Goal: Task Accomplishment & Management: Use online tool/utility

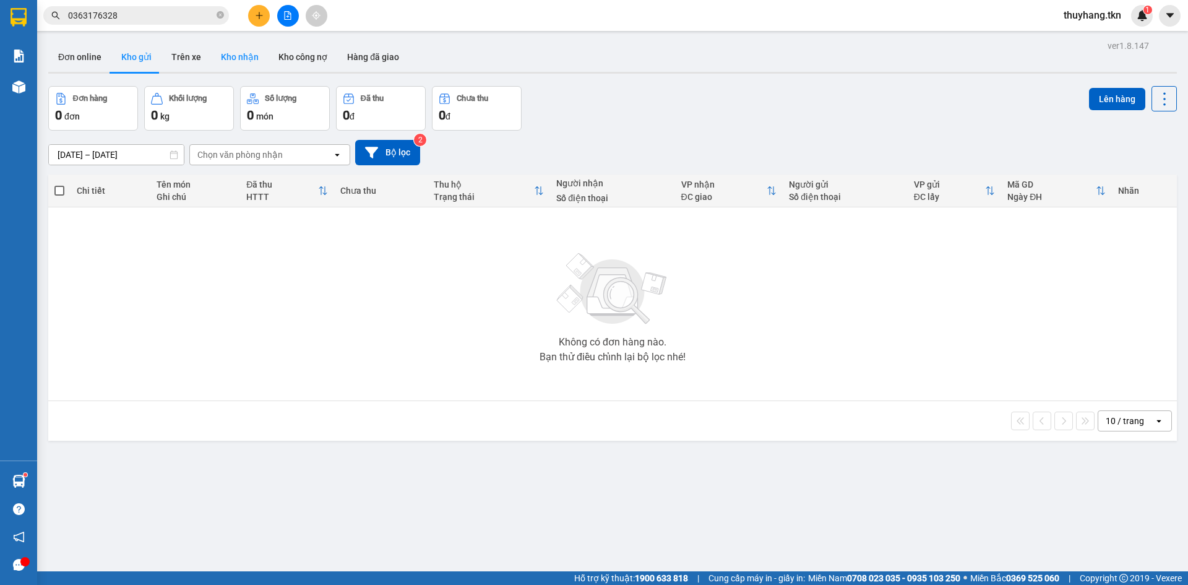
click at [249, 55] on button "Kho nhận" at bounding box center [240, 57] width 58 height 30
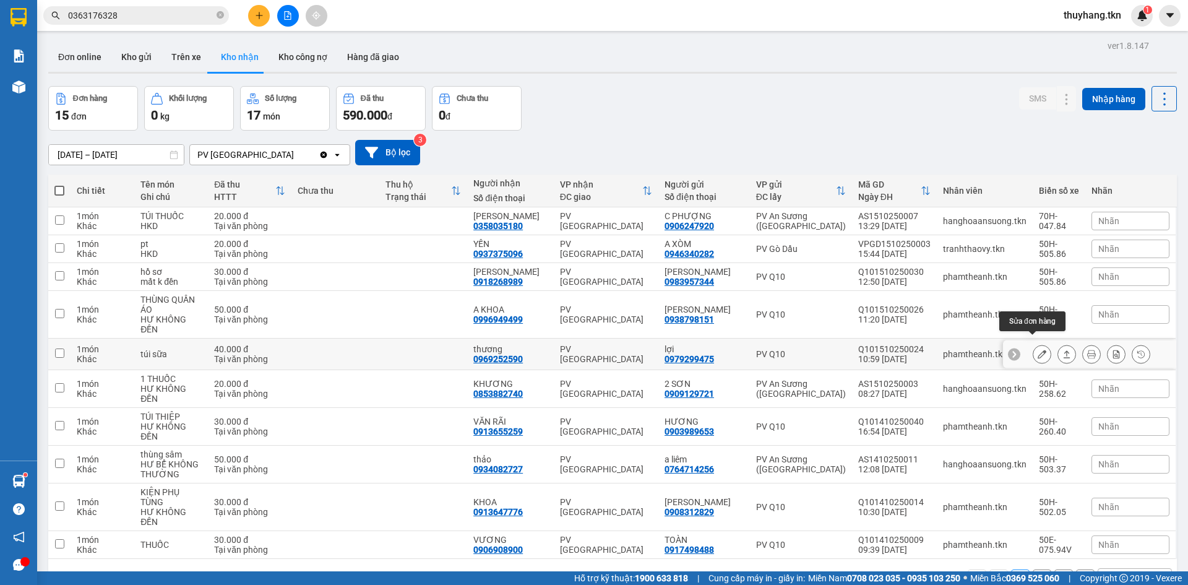
click at [1038, 350] on icon at bounding box center [1042, 354] width 9 height 9
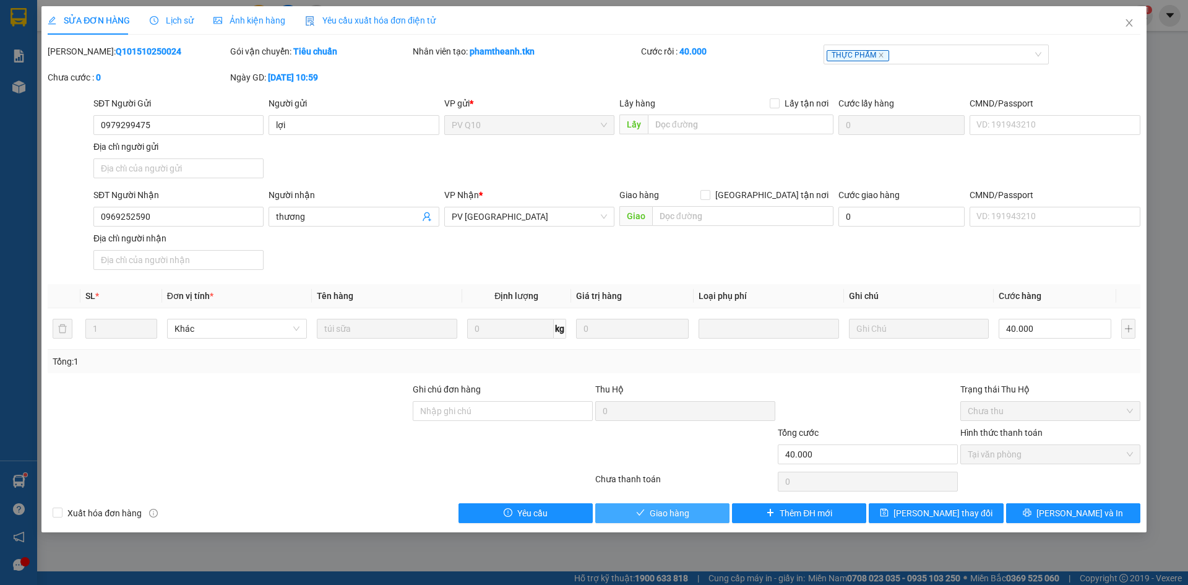
click at [663, 512] on span "Giao hàng" at bounding box center [670, 513] width 40 height 14
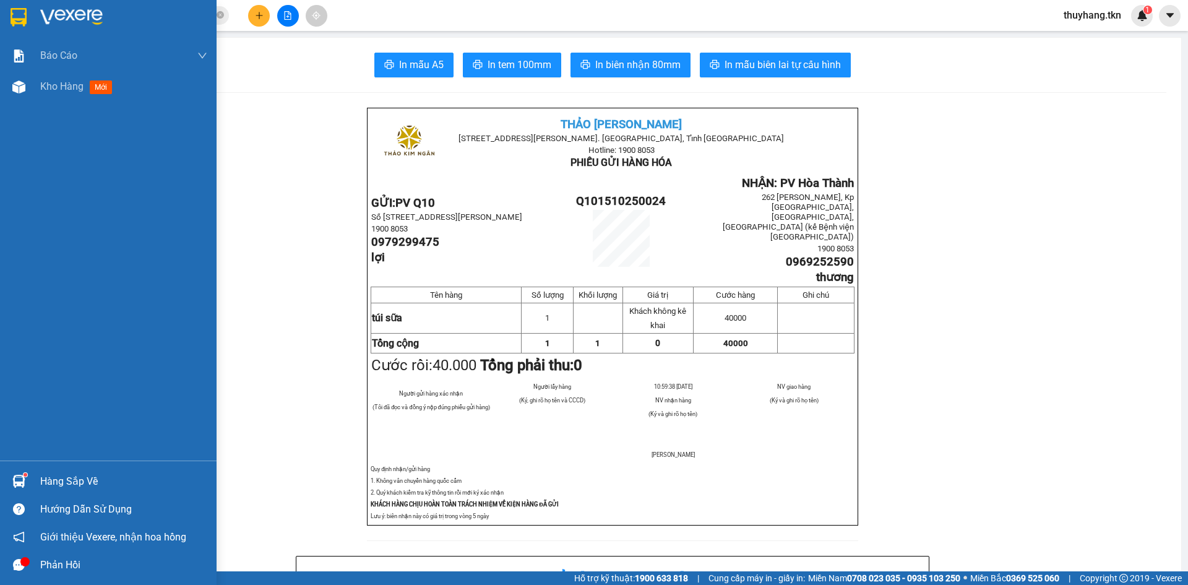
click at [67, 17] on img at bounding box center [71, 17] width 63 height 19
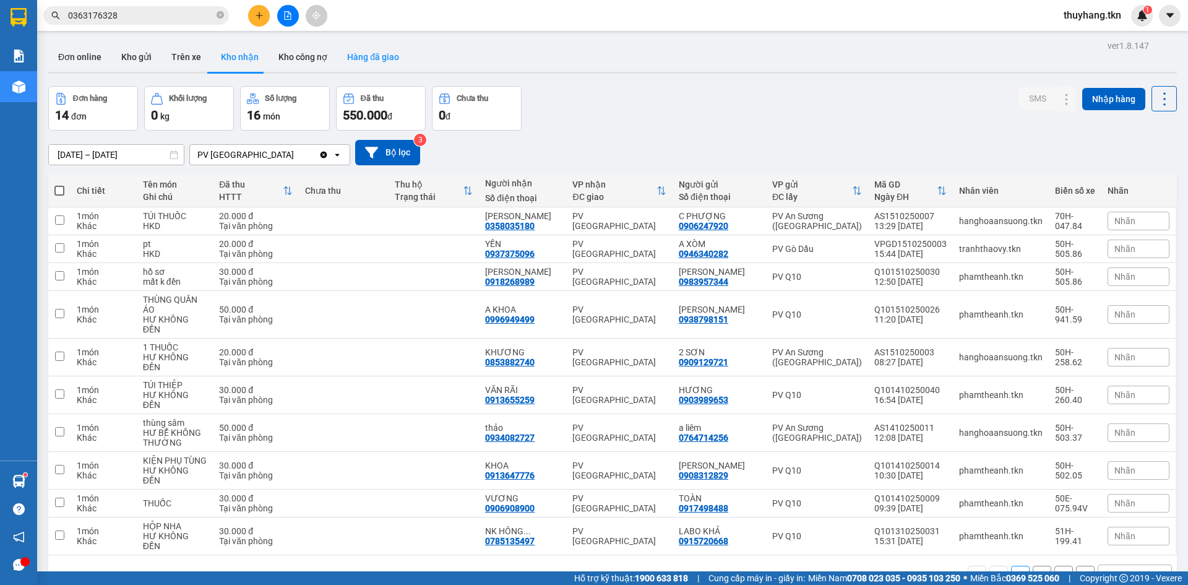
click at [382, 51] on button "Hàng đã giao" at bounding box center [373, 57] width 72 height 30
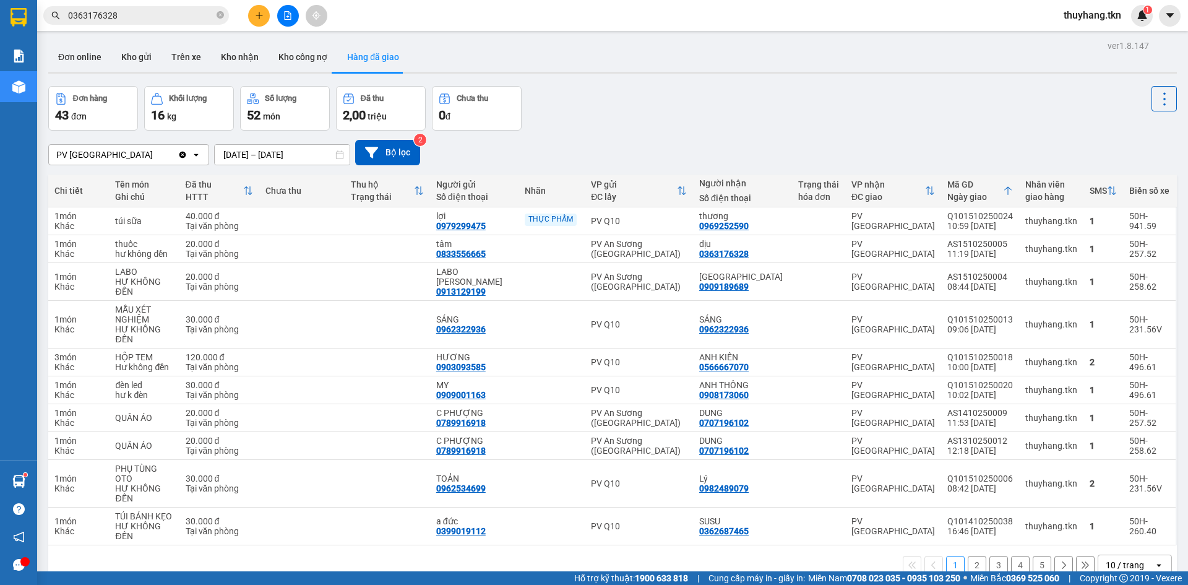
click at [170, 22] on input "0363176328" at bounding box center [141, 16] width 146 height 14
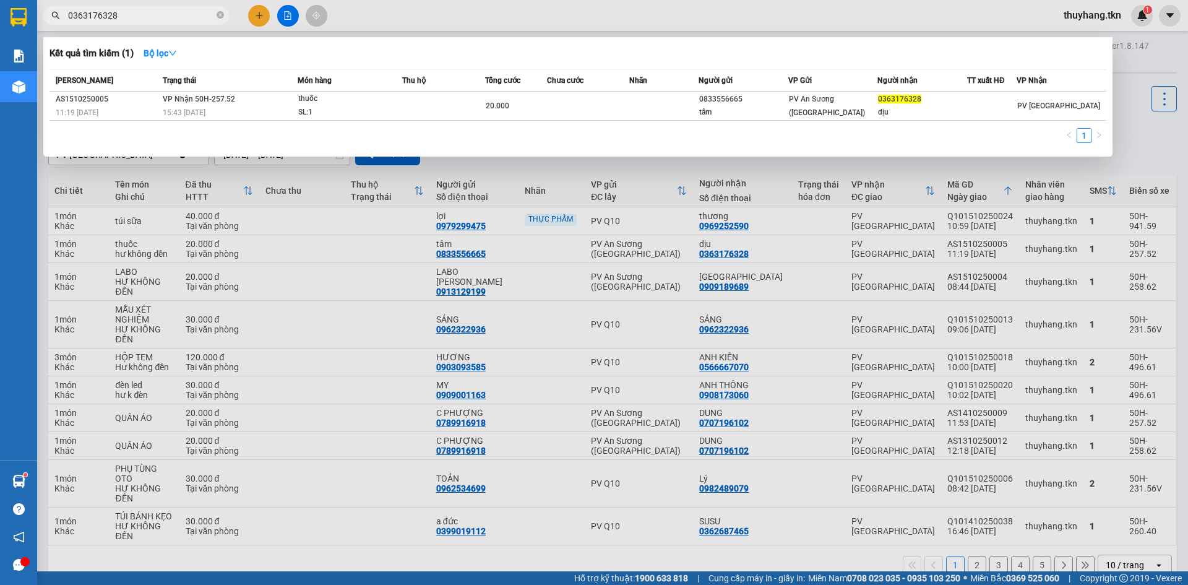
click at [1112, 129] on div "Kết quả tìm kiếm ( 1 ) Bộ lọc Mã ĐH Trạng thái Món hàng Thu hộ Tổng cước Chưa c…" at bounding box center [578, 96] width 1070 height 119
drag, startPoint x: 1158, startPoint y: 149, endPoint x: 1148, endPoint y: 145, distance: 10.6
click at [1159, 149] on div at bounding box center [594, 292] width 1188 height 585
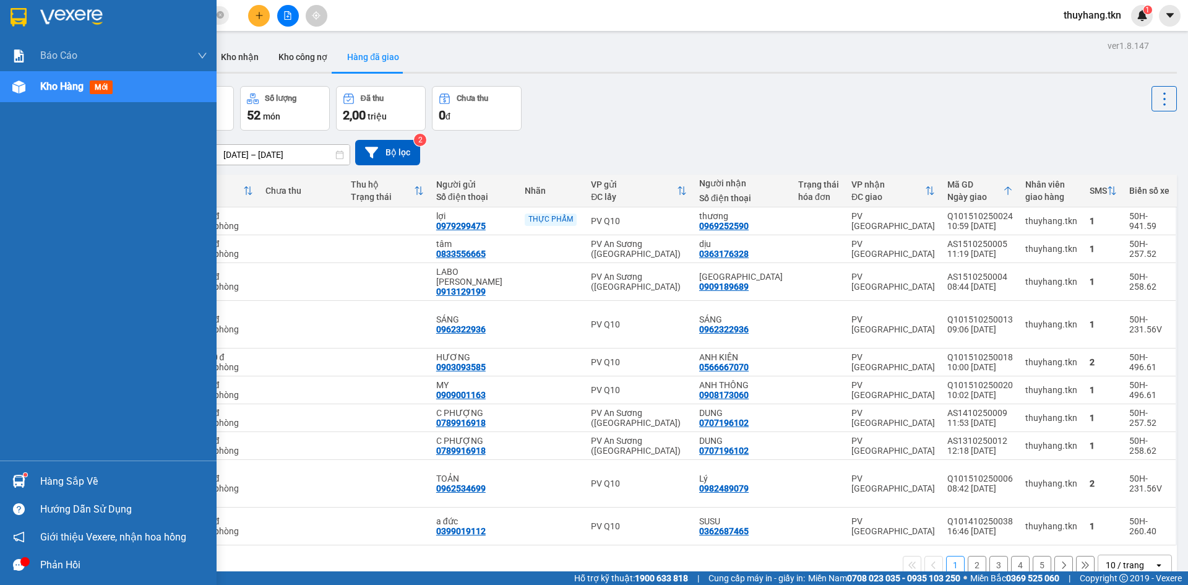
click at [29, 23] on div at bounding box center [19, 17] width 22 height 22
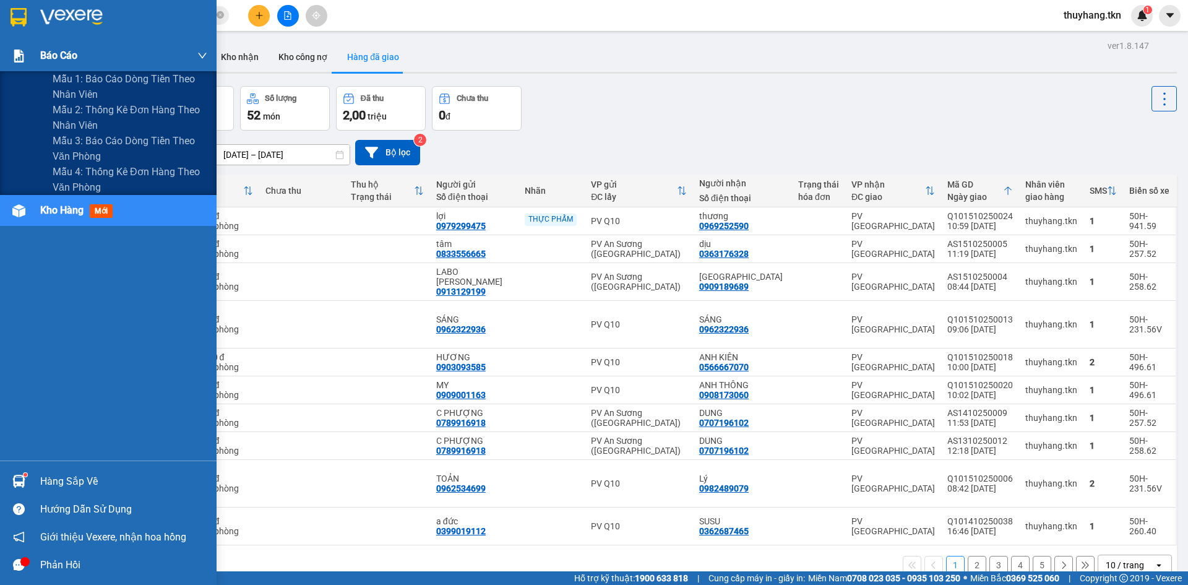
click at [105, 61] on div "Báo cáo" at bounding box center [123, 55] width 167 height 31
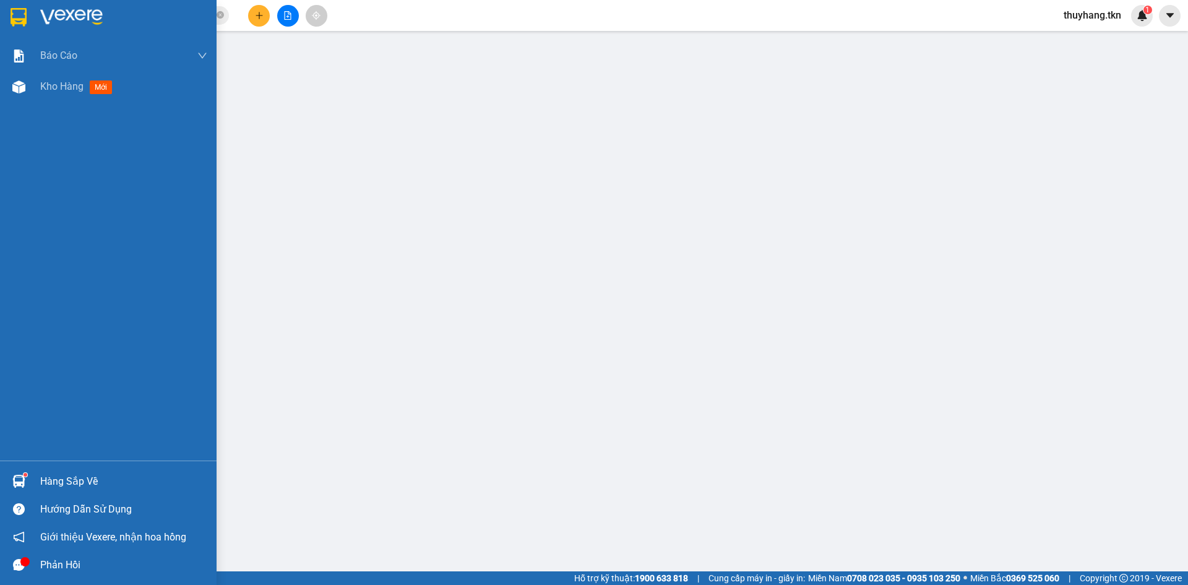
click at [27, 480] on div at bounding box center [19, 481] width 22 height 22
click at [97, 476] on div "Hàng sắp về" at bounding box center [123, 481] width 167 height 19
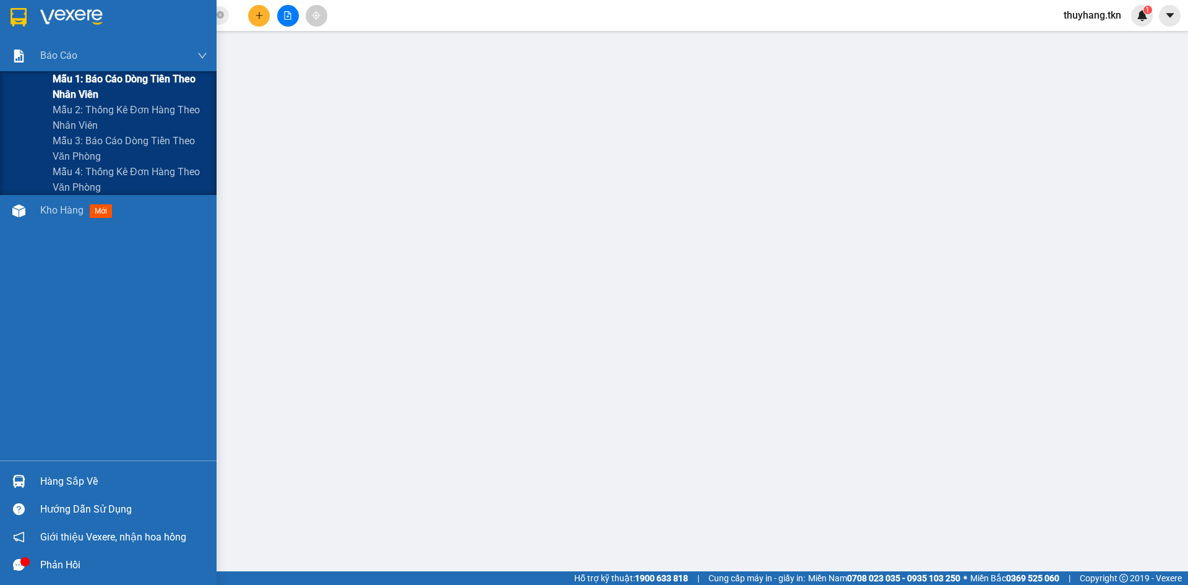
click at [100, 85] on span "Mẫu 1: Báo cáo dòng tiền theo nhân viên" at bounding box center [130, 86] width 155 height 31
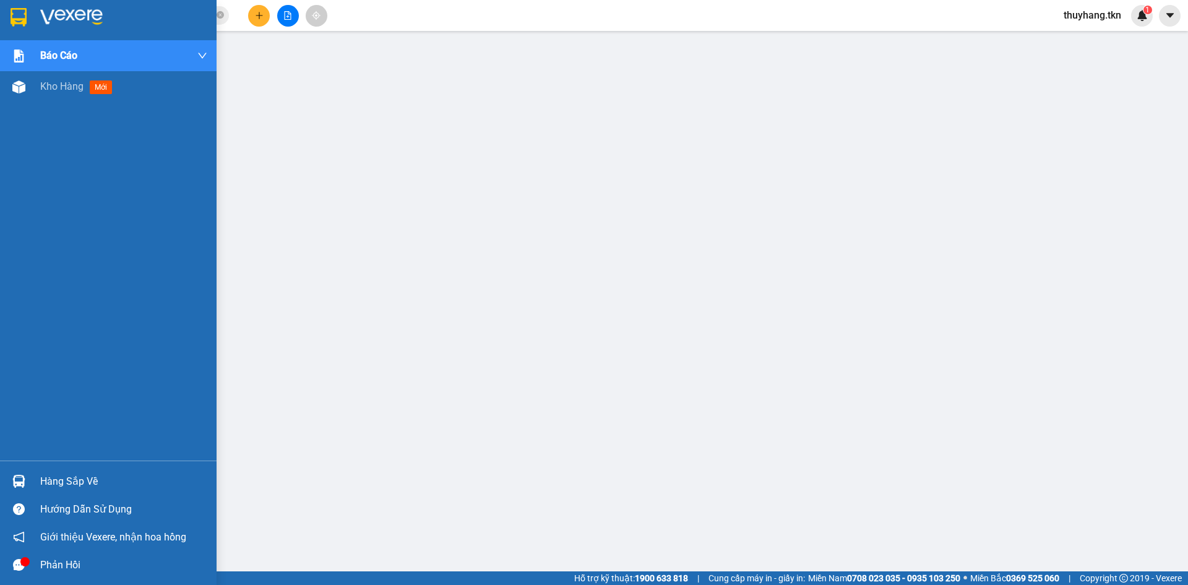
click at [20, 497] on div "Hướng dẫn sử dụng" at bounding box center [108, 509] width 217 height 28
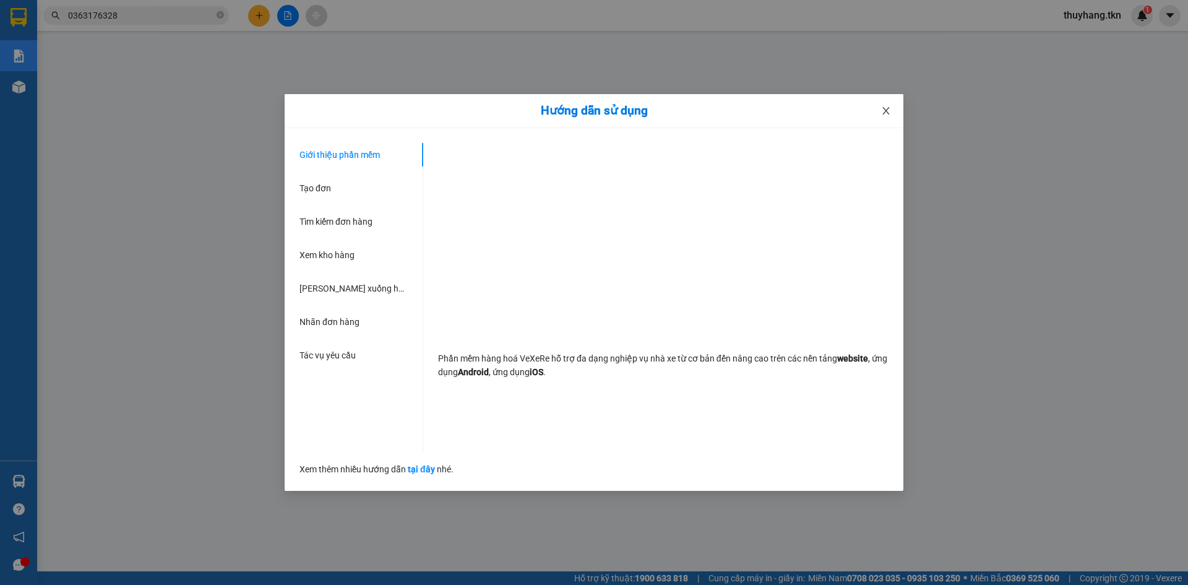
click at [882, 108] on icon "close" at bounding box center [886, 111] width 10 height 10
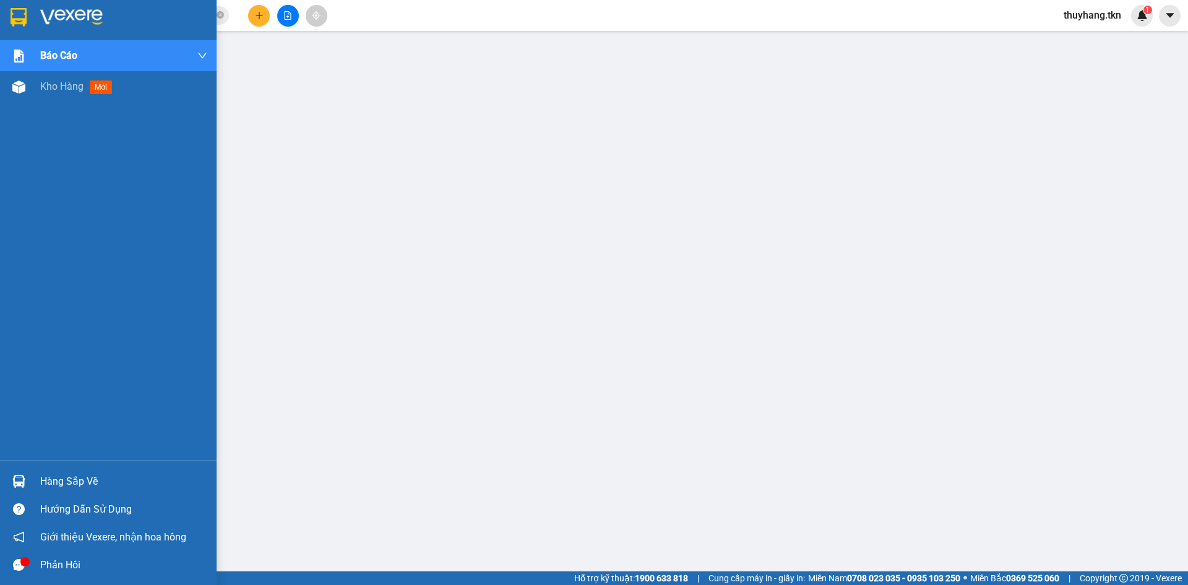
click at [22, 475] on img at bounding box center [18, 481] width 13 height 13
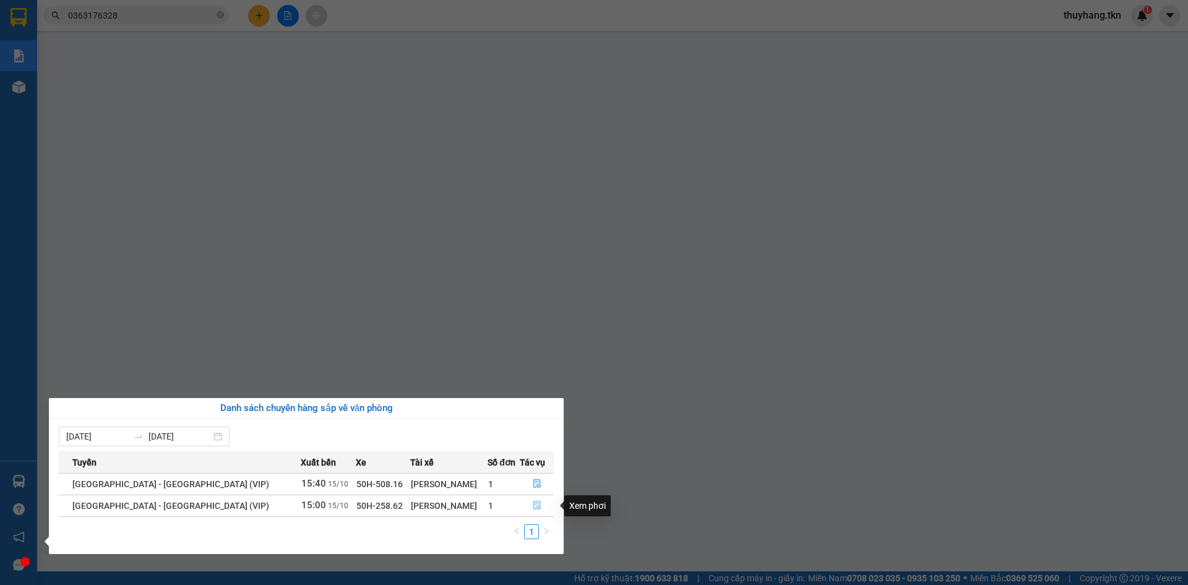
click at [521, 506] on button "button" at bounding box center [537, 506] width 33 height 20
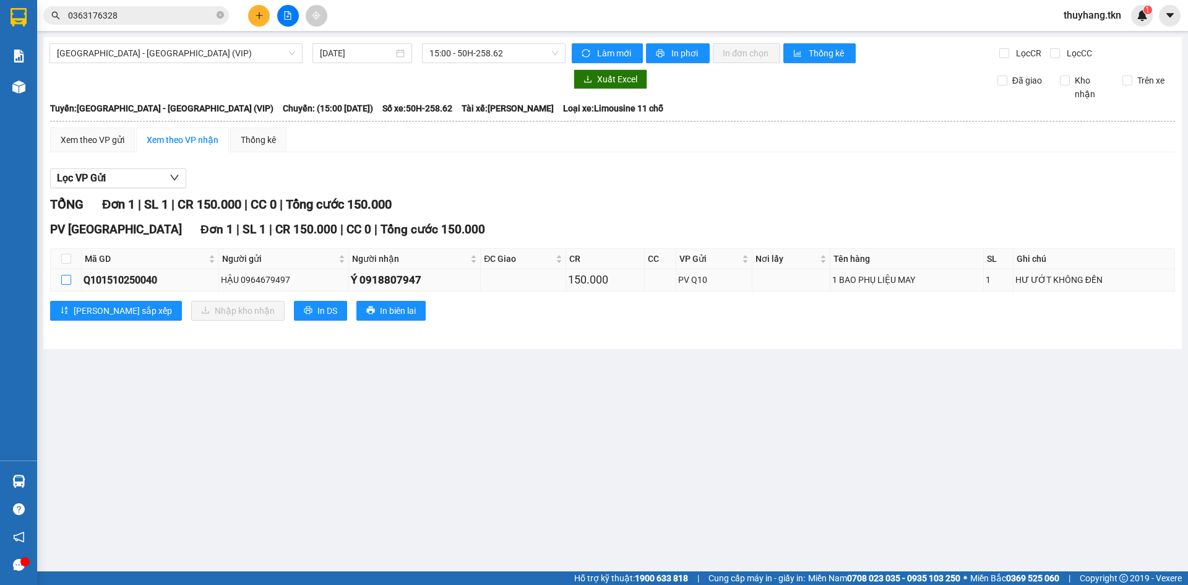
click at [61, 283] on input "checkbox" at bounding box center [66, 280] width 10 height 10
checkbox input "true"
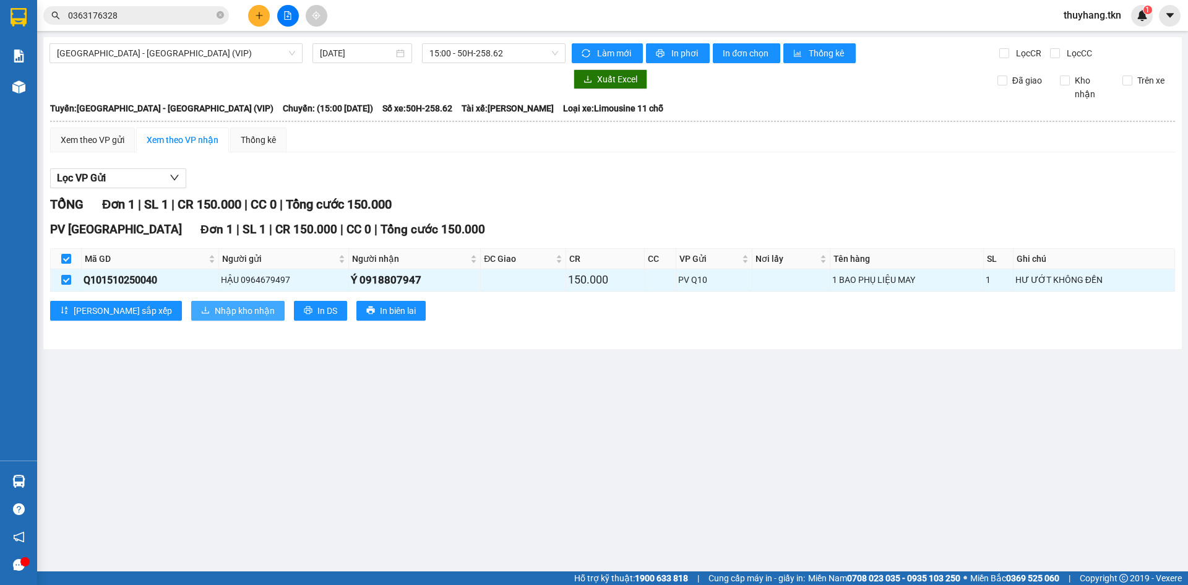
click at [215, 311] on span "Nhập kho nhận" at bounding box center [245, 311] width 60 height 14
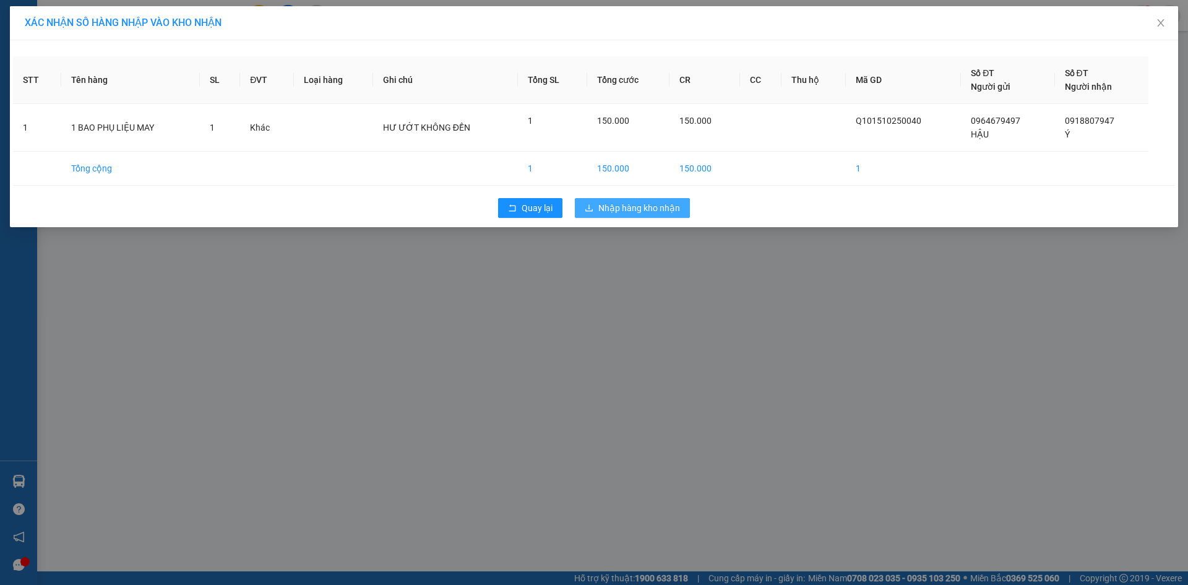
click at [651, 215] on button "Nhập hàng kho nhận" at bounding box center [632, 208] width 115 height 20
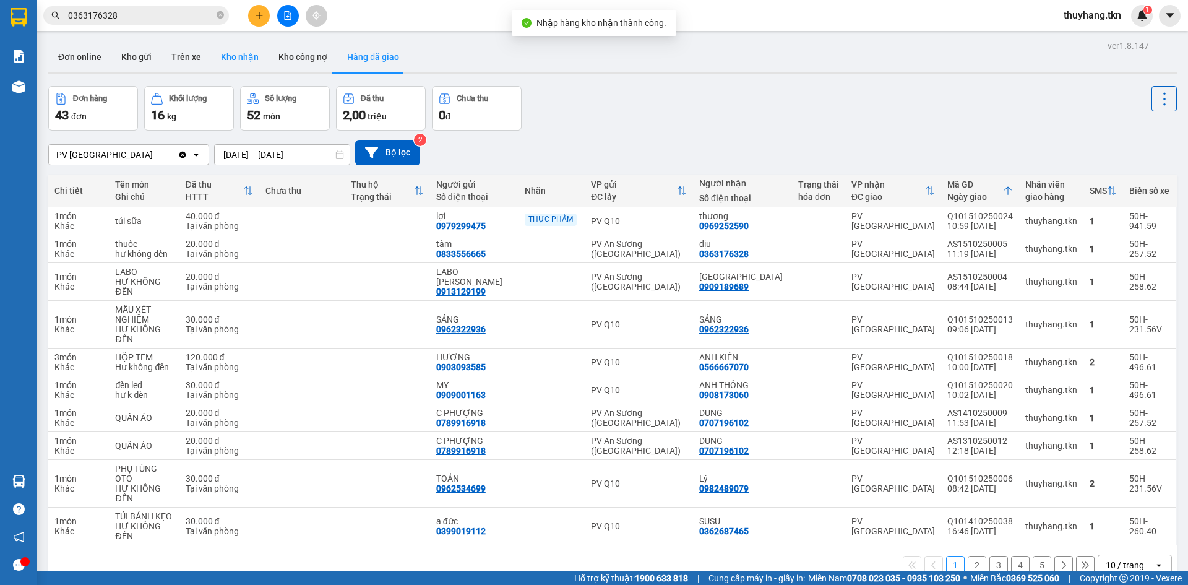
click at [230, 63] on button "Kho nhận" at bounding box center [240, 57] width 58 height 30
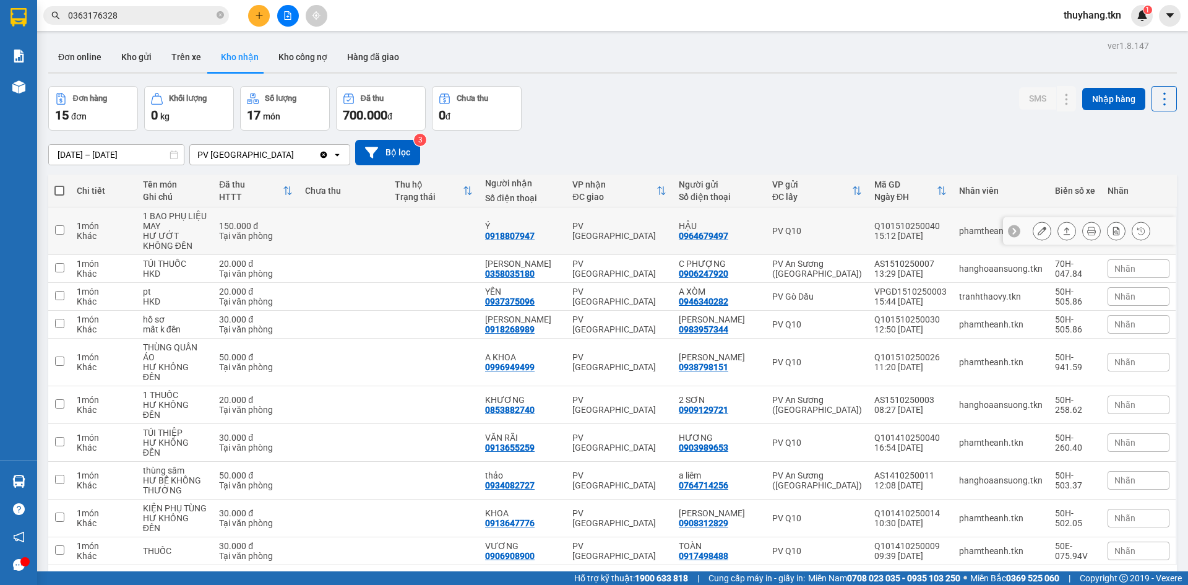
scroll to position [57, 0]
